Goal: Transaction & Acquisition: Purchase product/service

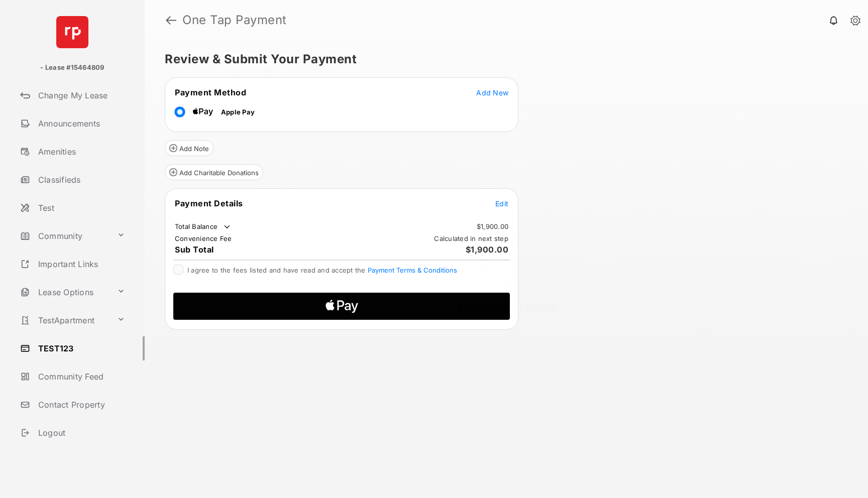
click at [489, 92] on div "Validating settings" at bounding box center [506, 269] width 723 height 458
click at [489, 92] on span "Add New" at bounding box center [492, 92] width 32 height 9
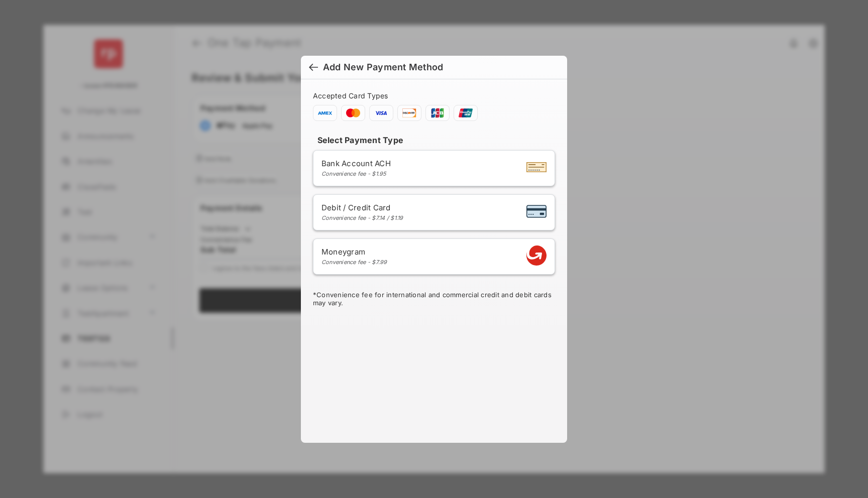
click at [397, 255] on div "Moneygram Convenience fee - $7.99" at bounding box center [433, 256] width 225 height 19
select select "**********"
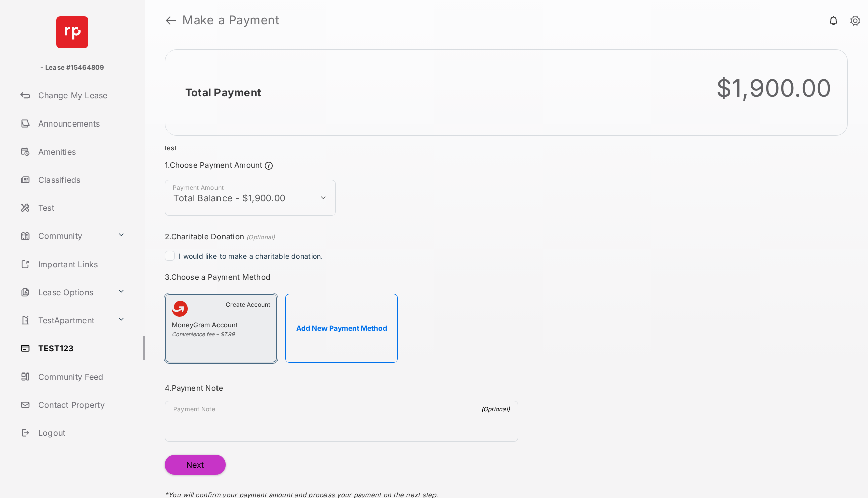
click at [236, 326] on div "MoneyGram Account" at bounding box center [221, 326] width 98 height 10
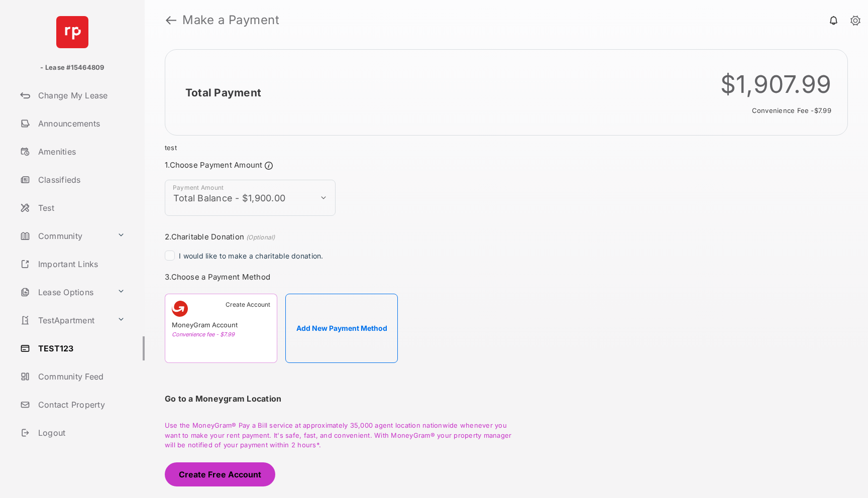
click at [219, 473] on button "Create Free Account" at bounding box center [220, 474] width 110 height 24
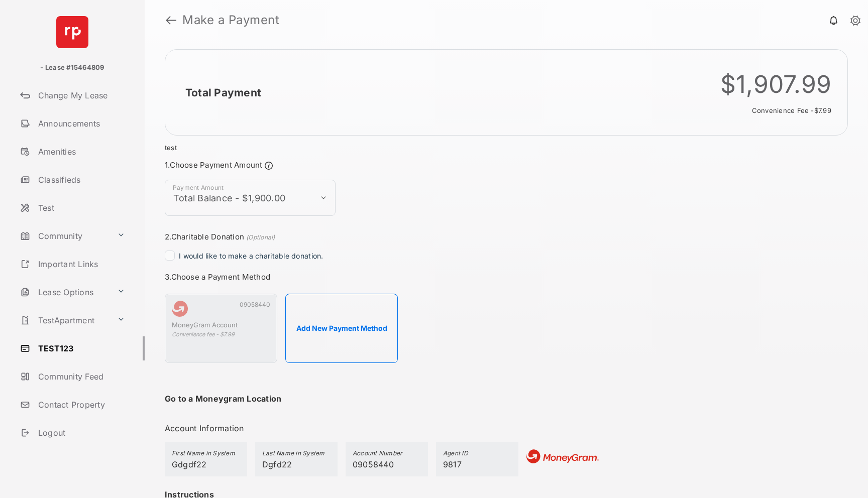
scroll to position [128, 0]
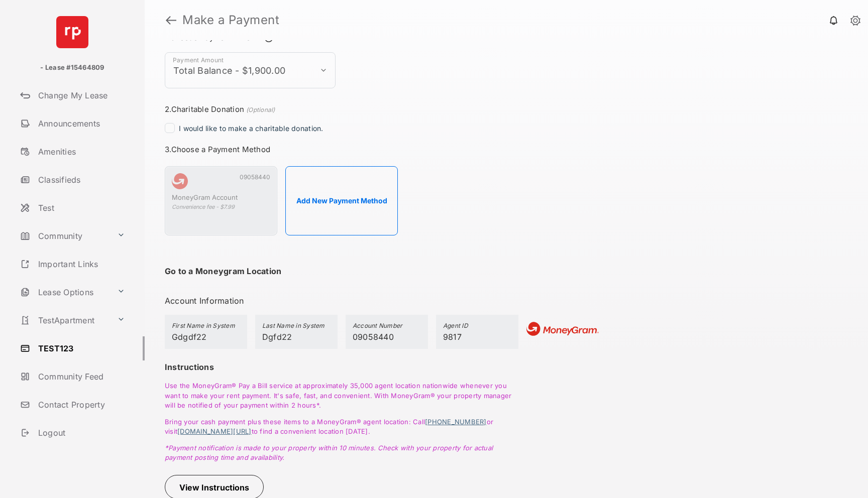
click at [214, 480] on button "View Instructions" at bounding box center [214, 487] width 99 height 24
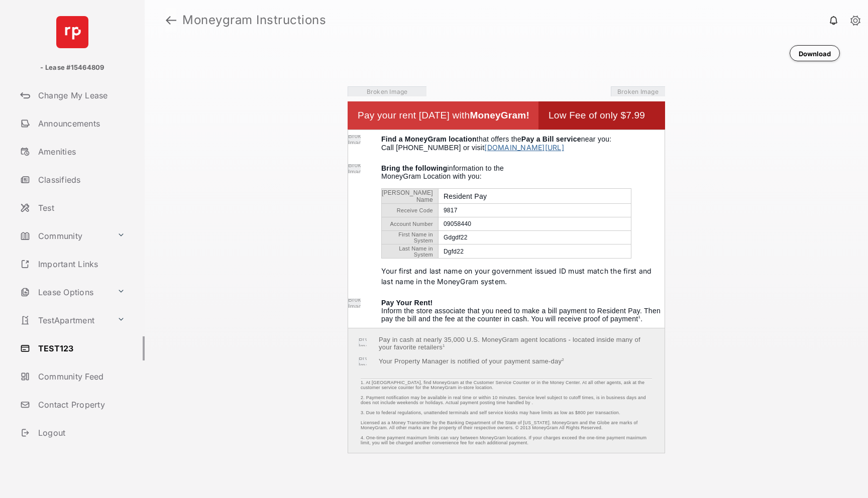
click at [169, 19] on link at bounding box center [171, 20] width 11 height 24
select select "**********"
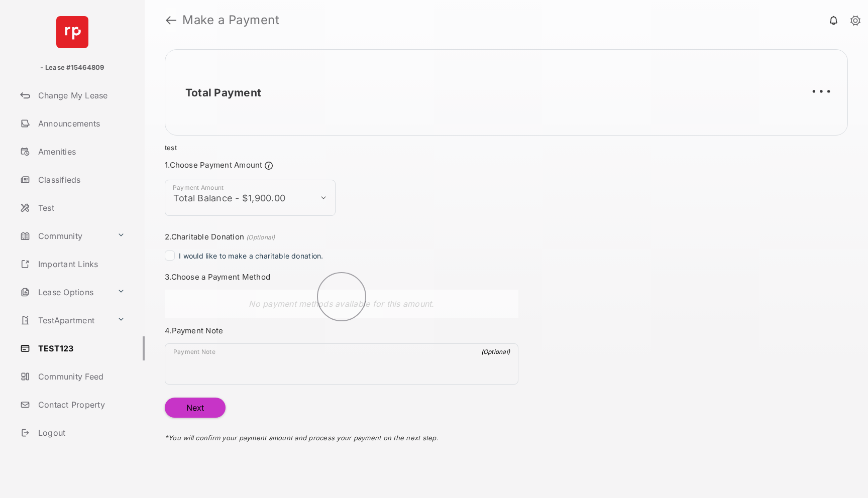
click at [169, 19] on link at bounding box center [171, 20] width 11 height 24
